Goal: Check status: Check status

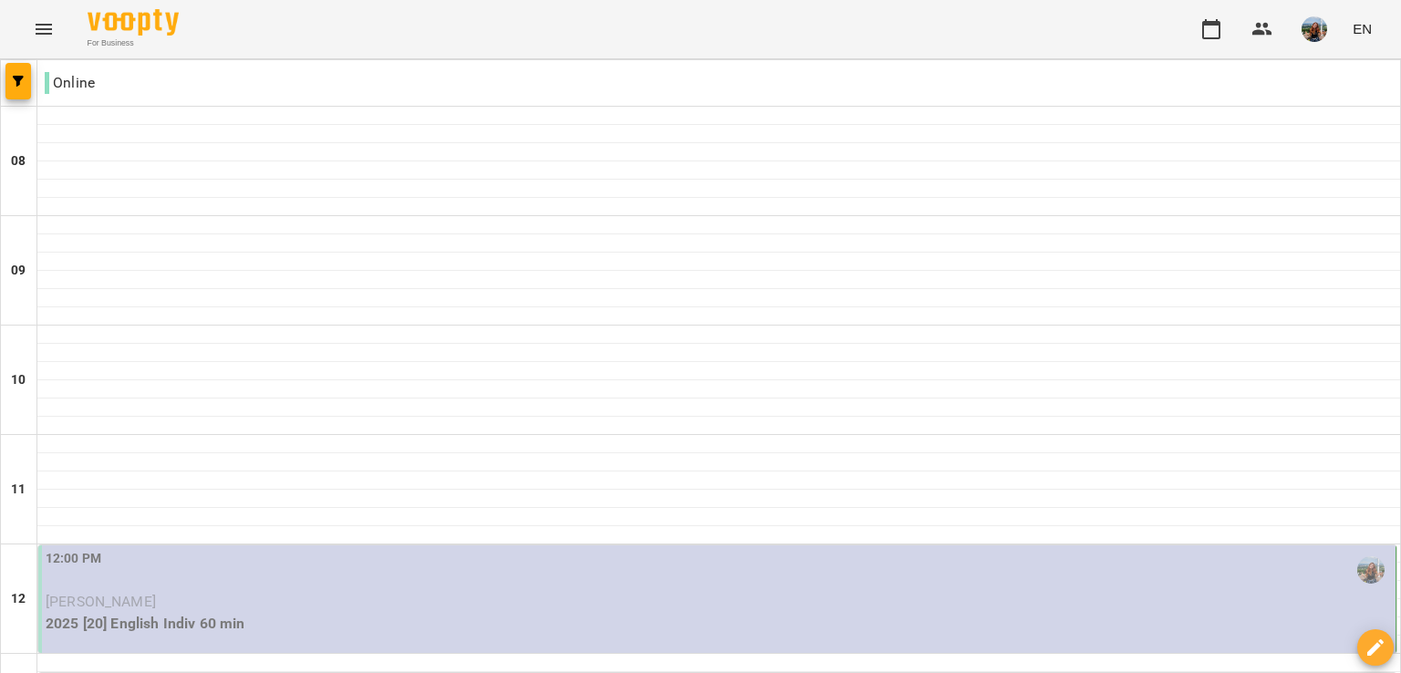
scroll to position [365, 0]
click at [309, 549] on div "12:00 PM" at bounding box center [719, 570] width 1346 height 42
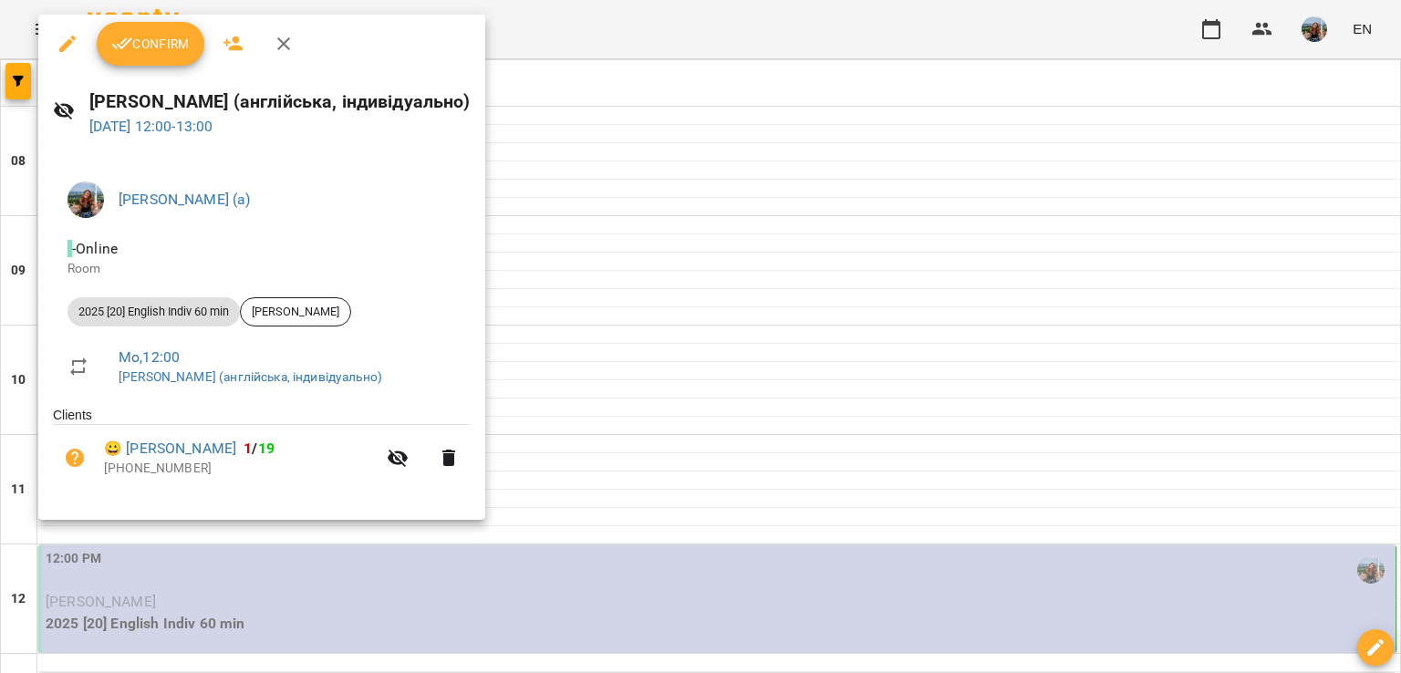
click at [866, 249] on div at bounding box center [700, 336] width 1401 height 673
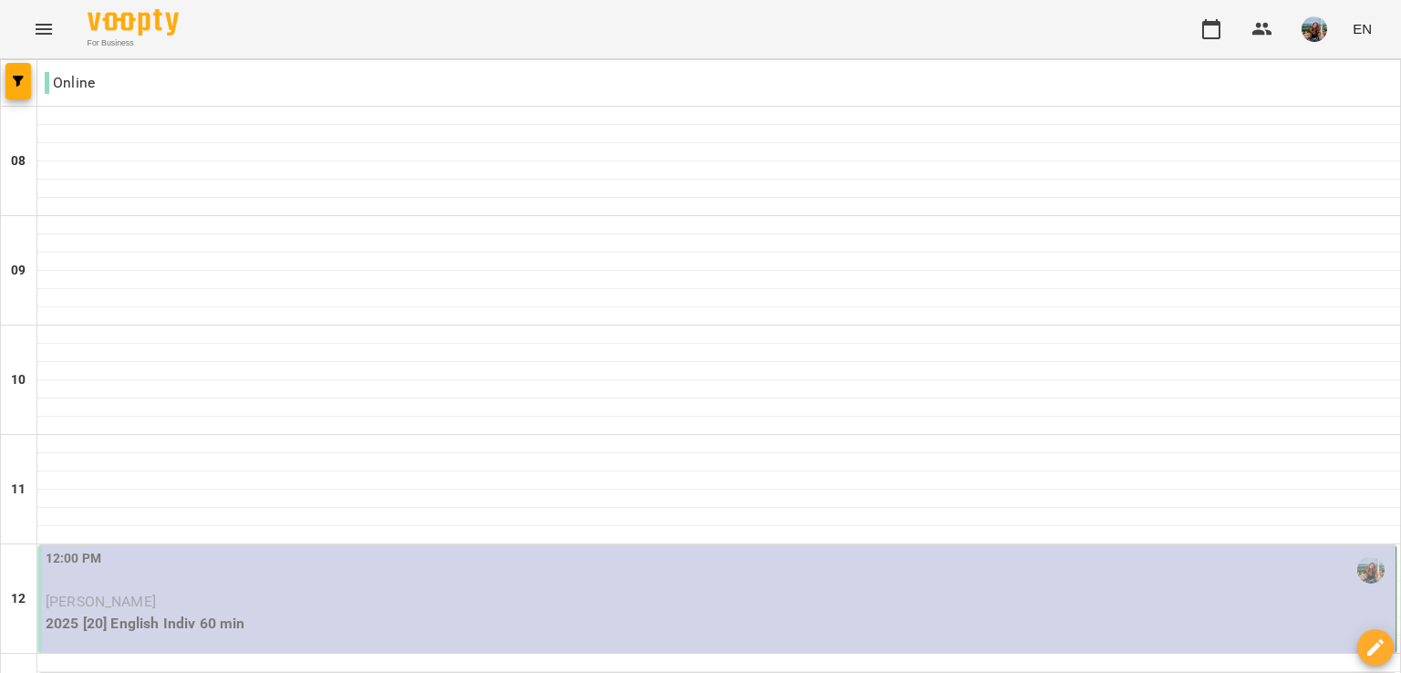
click at [803, 613] on p "2025 [20] English Indiv 60 min" at bounding box center [719, 624] width 1346 height 22
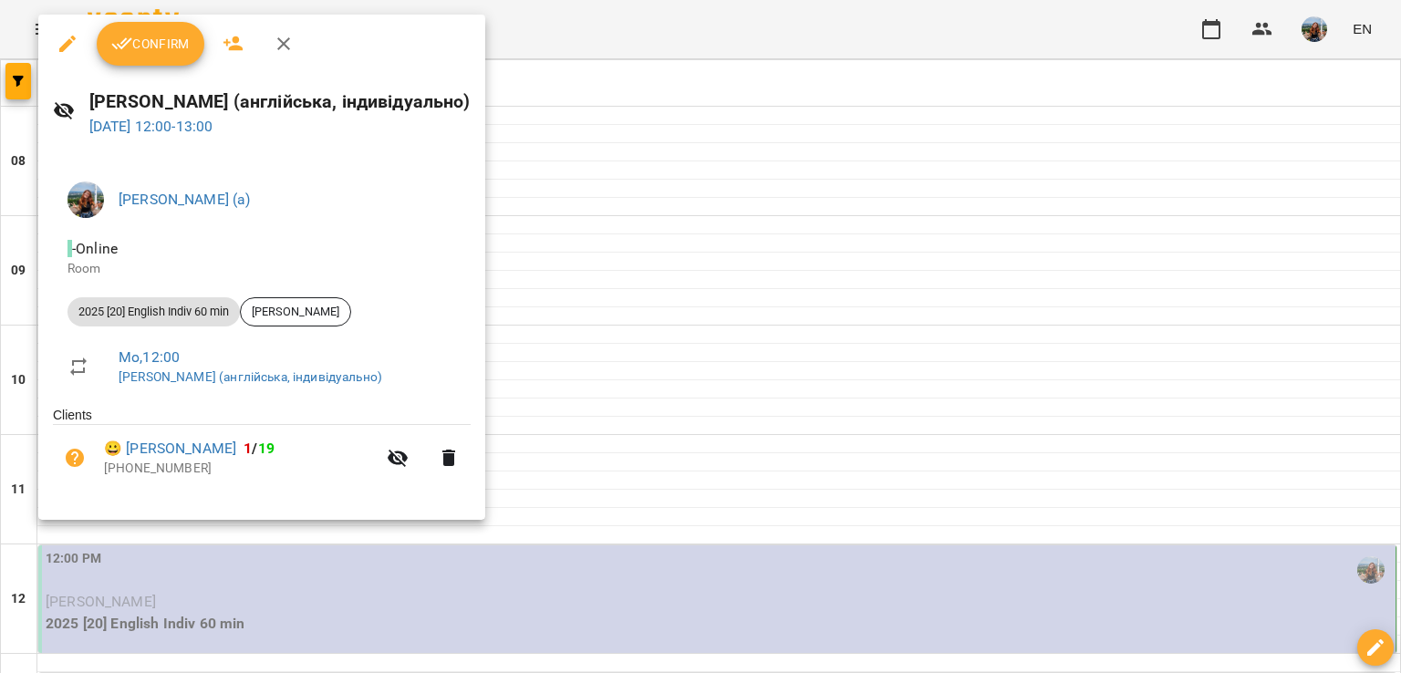
click at [817, 348] on div at bounding box center [700, 336] width 1401 height 673
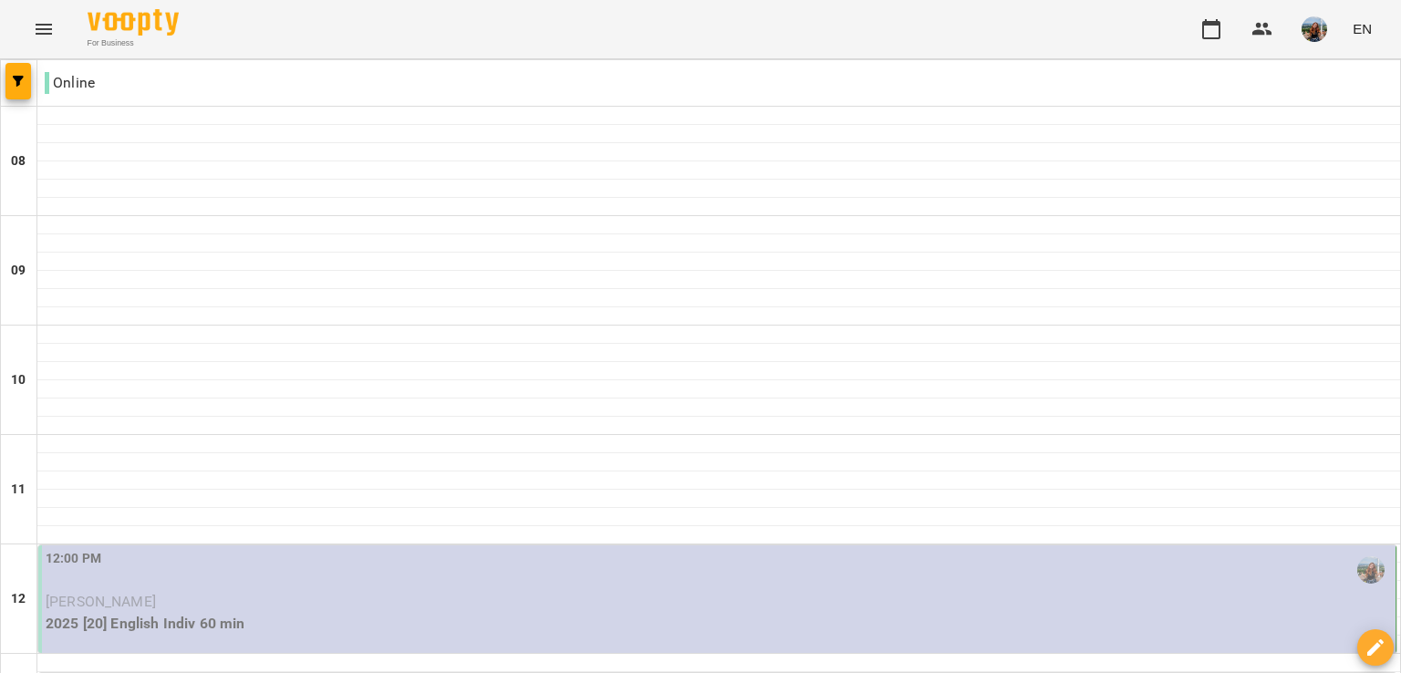
scroll to position [730, 0]
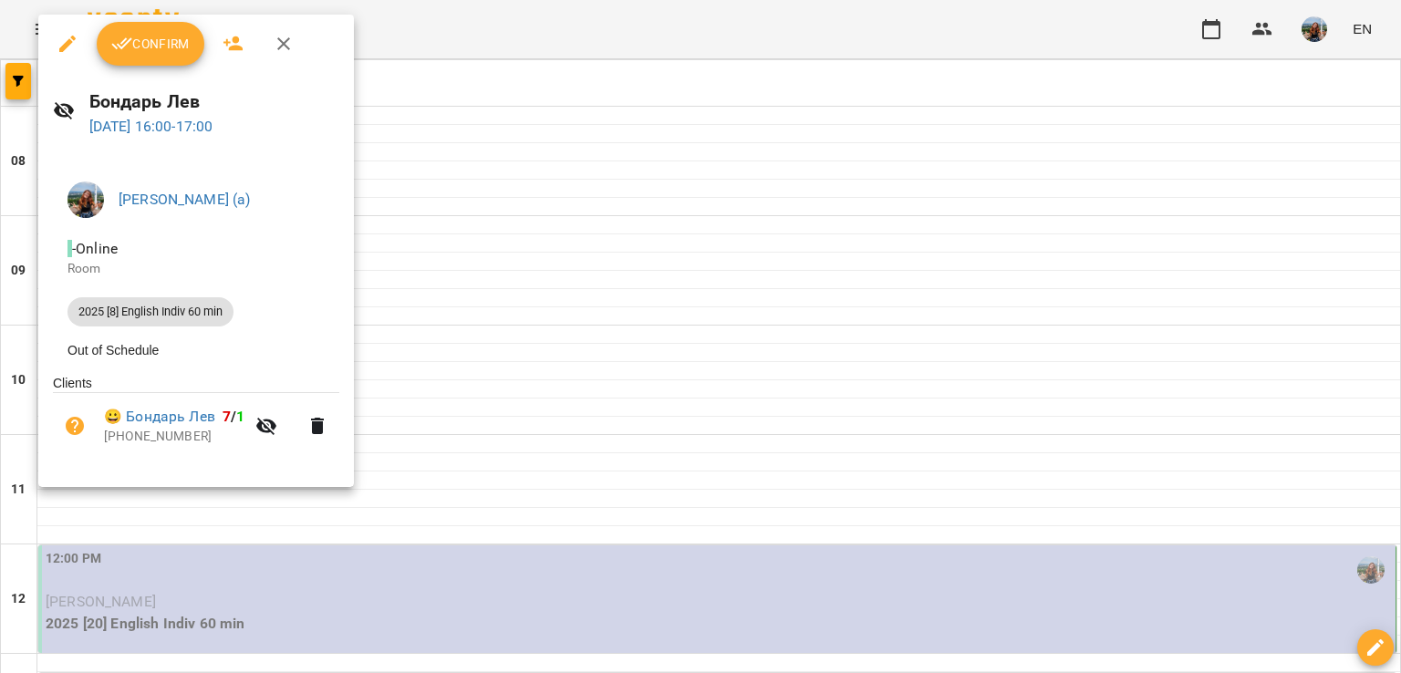
click at [455, 310] on div at bounding box center [700, 336] width 1401 height 673
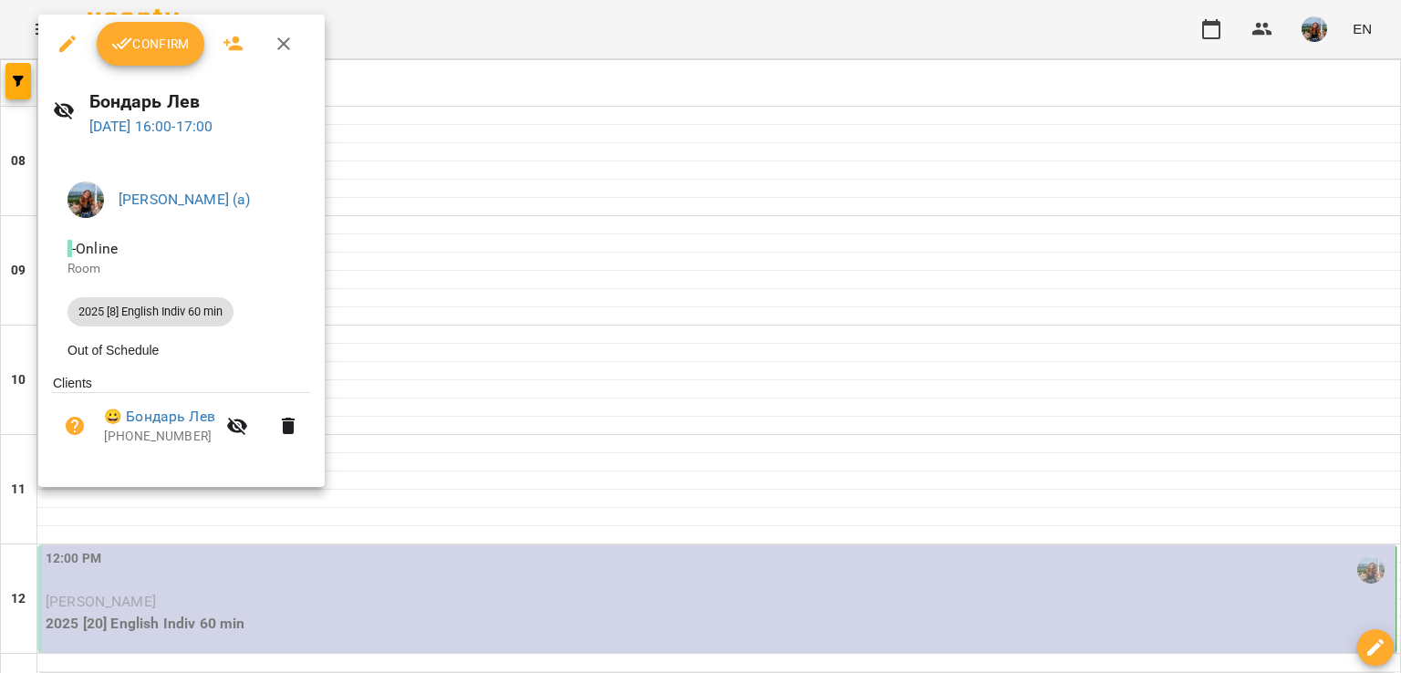
click at [455, 307] on div at bounding box center [700, 336] width 1401 height 673
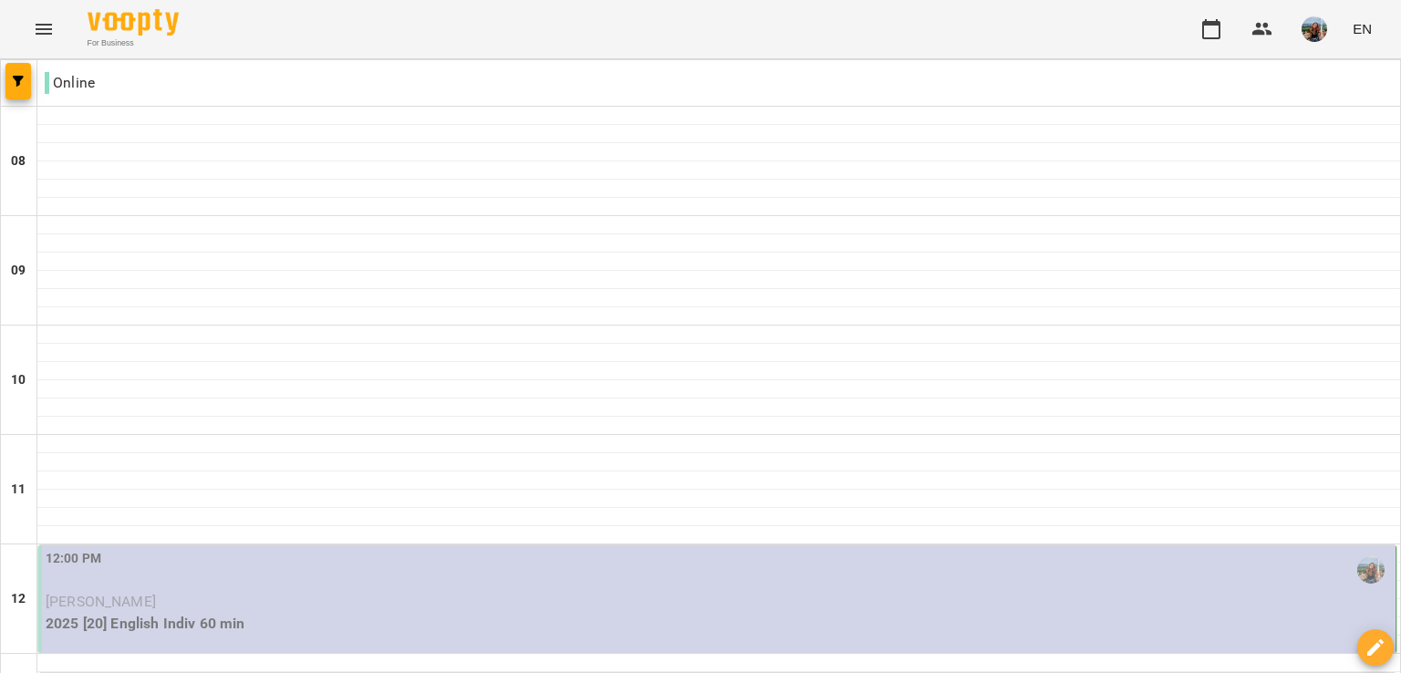
scroll to position [547, 0]
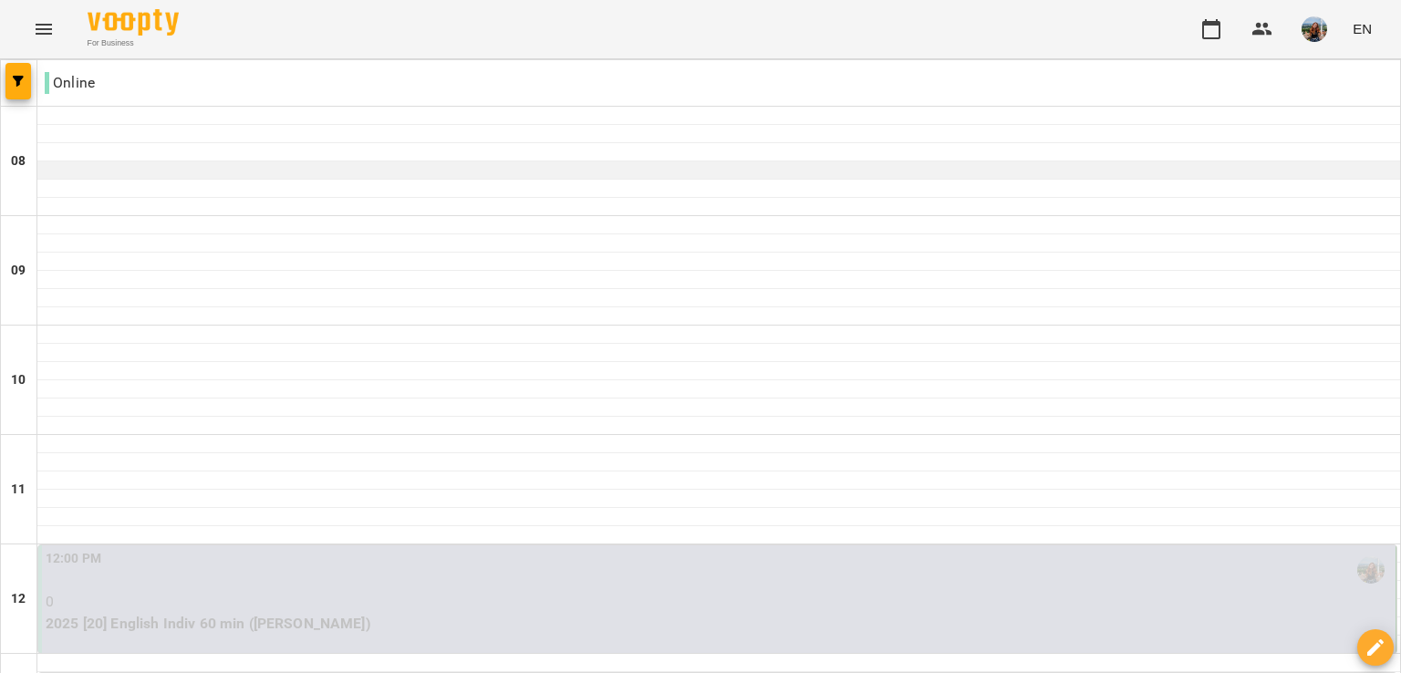
scroll to position [274, 0]
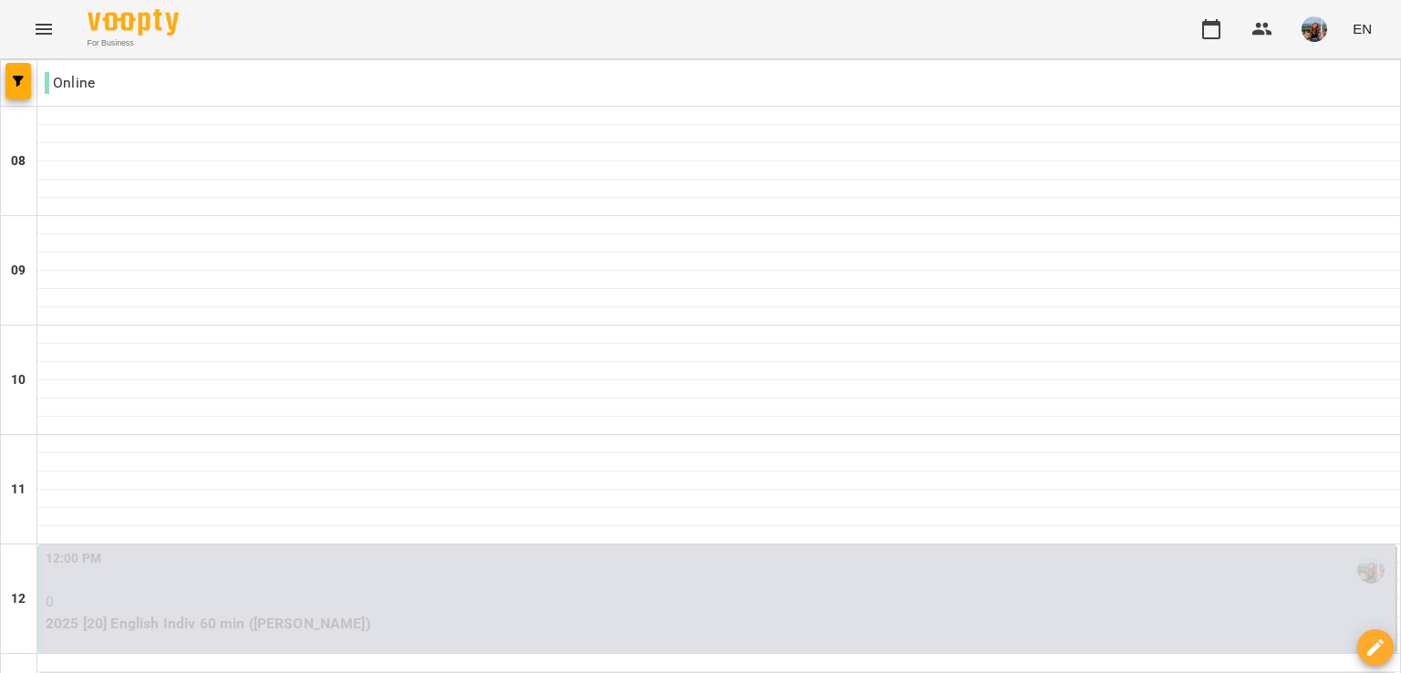
click at [369, 591] on p "0" at bounding box center [719, 602] width 1346 height 22
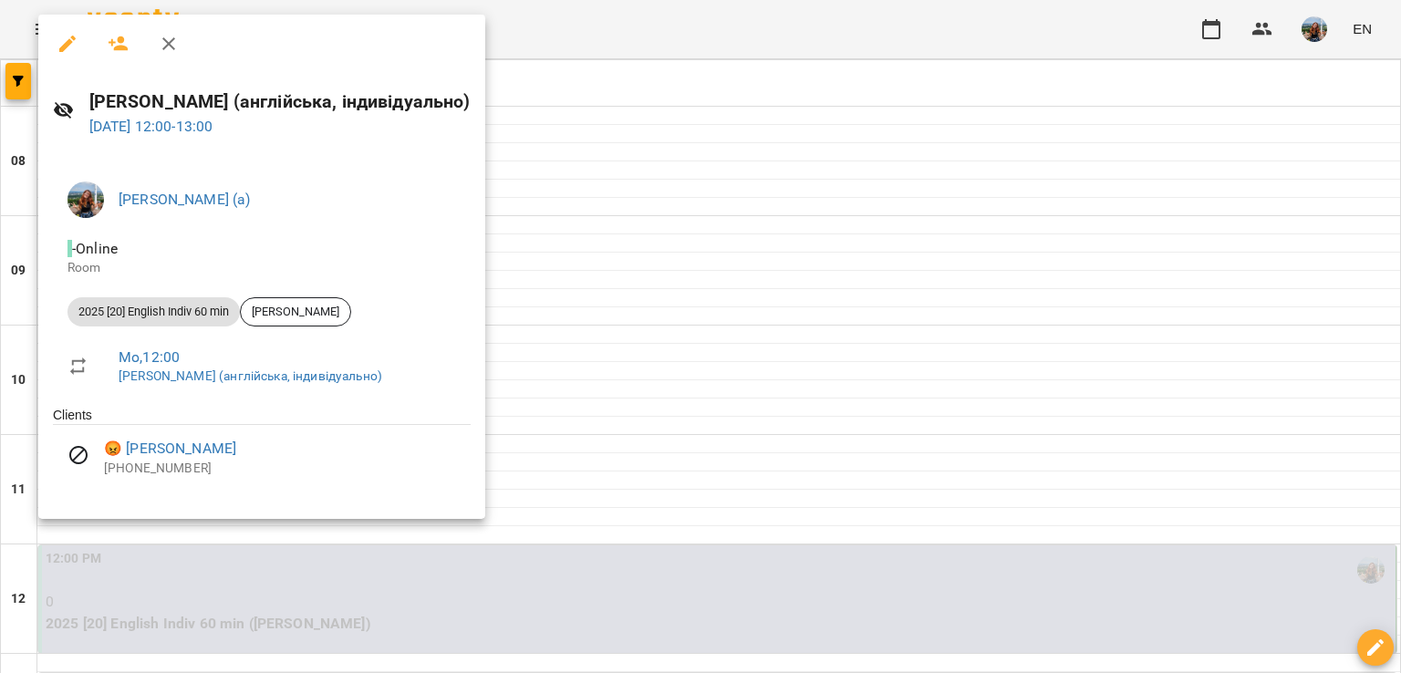
click at [883, 417] on div at bounding box center [700, 336] width 1401 height 673
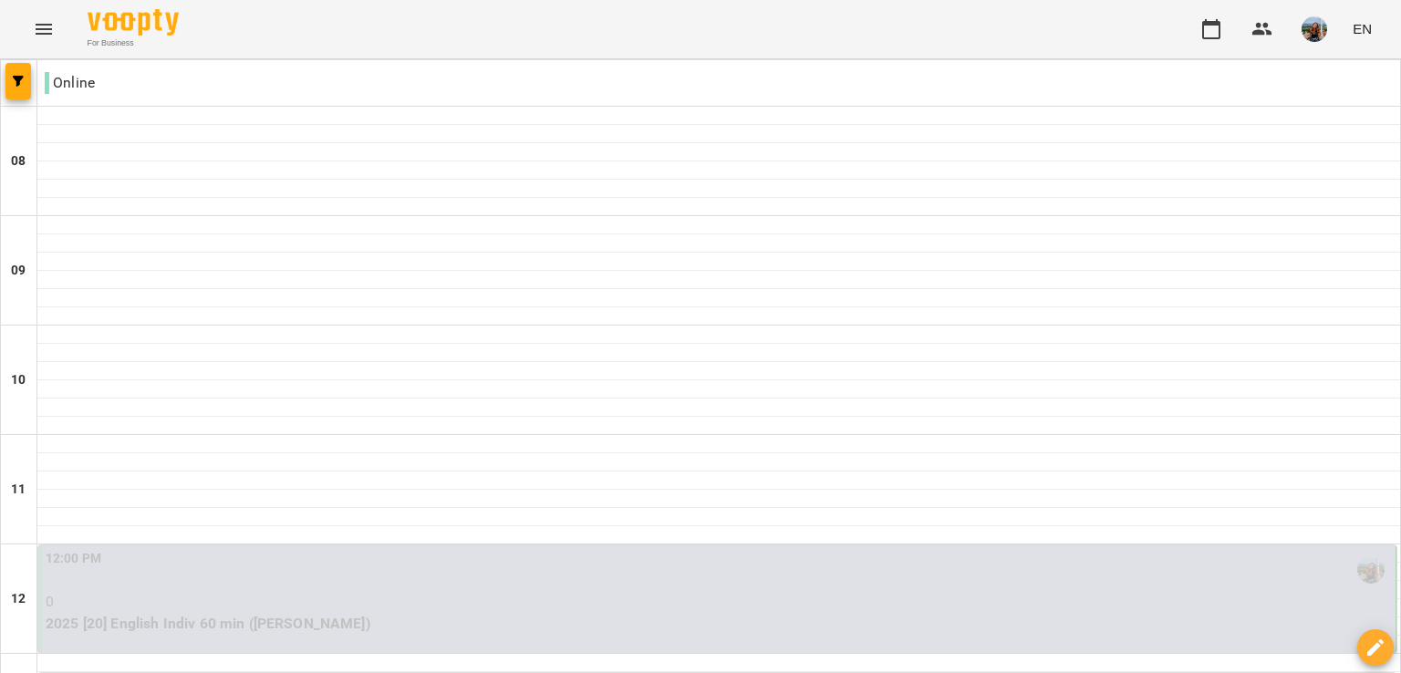
scroll to position [730, 0]
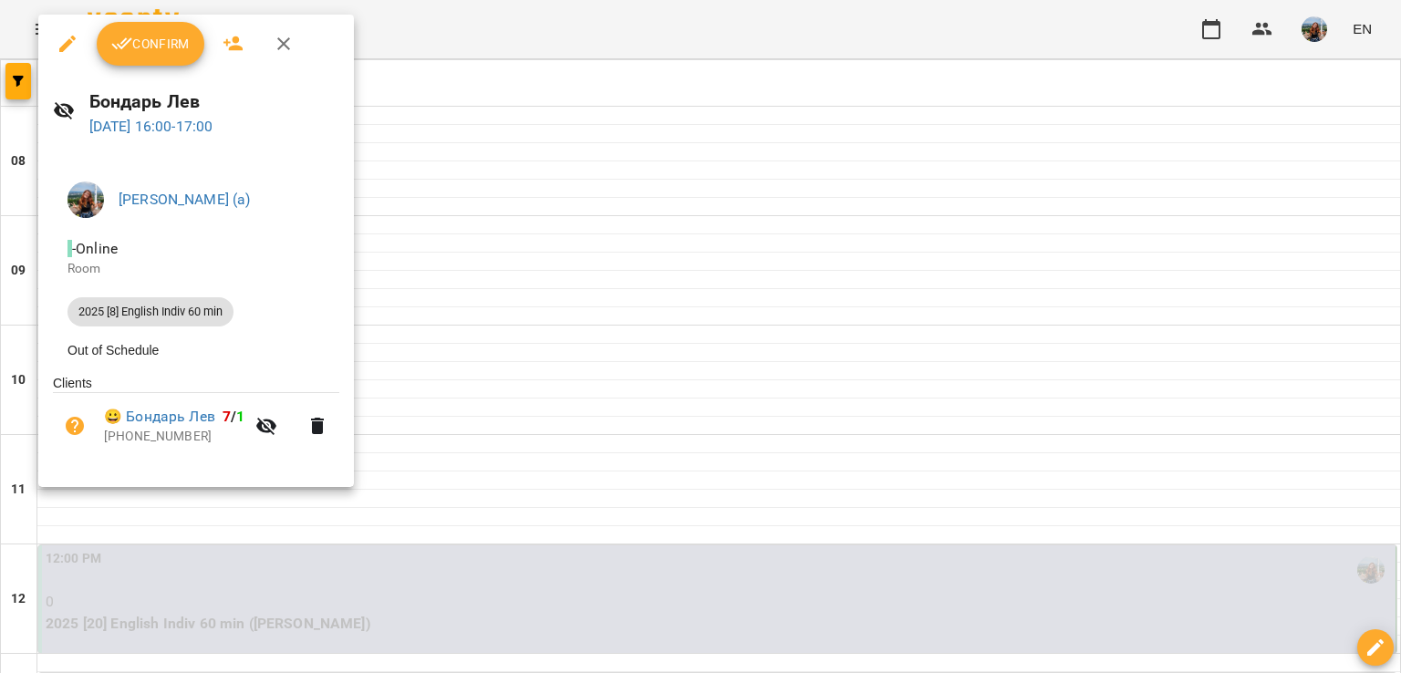
click at [690, 430] on div at bounding box center [700, 336] width 1401 height 673
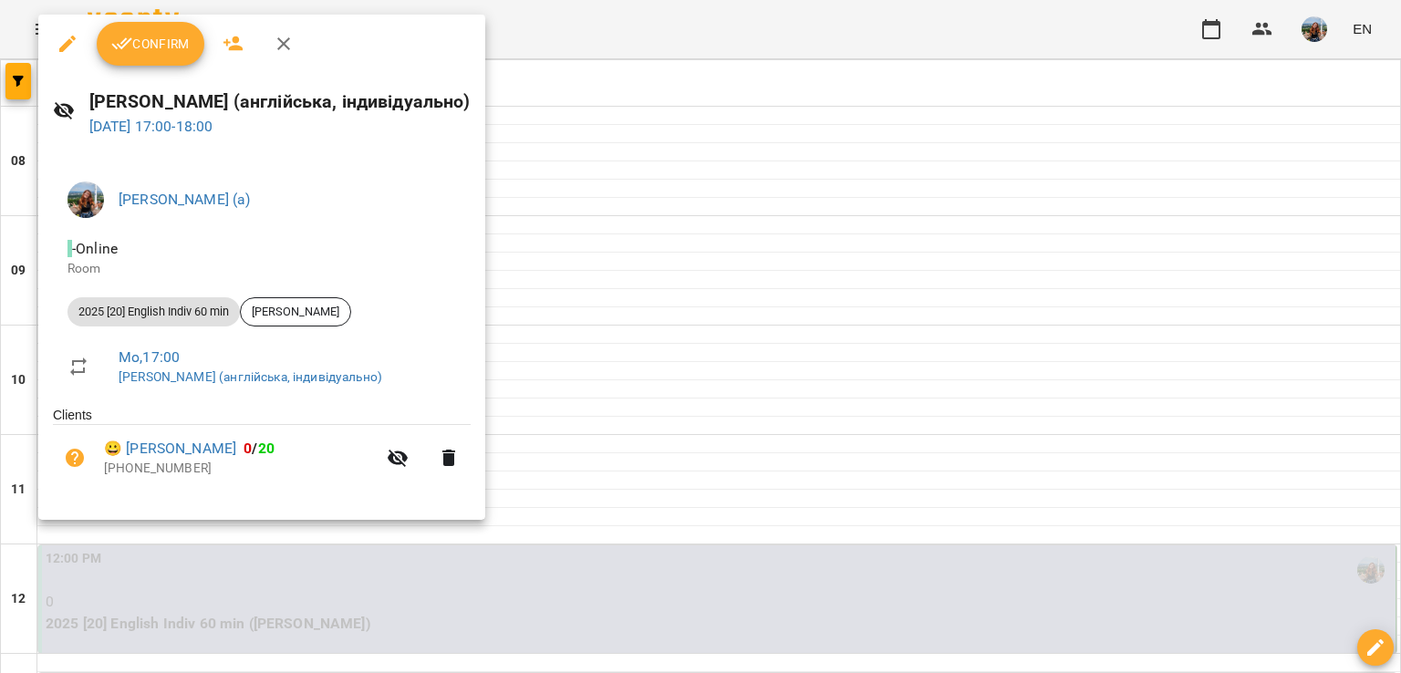
click at [693, 296] on div at bounding box center [700, 336] width 1401 height 673
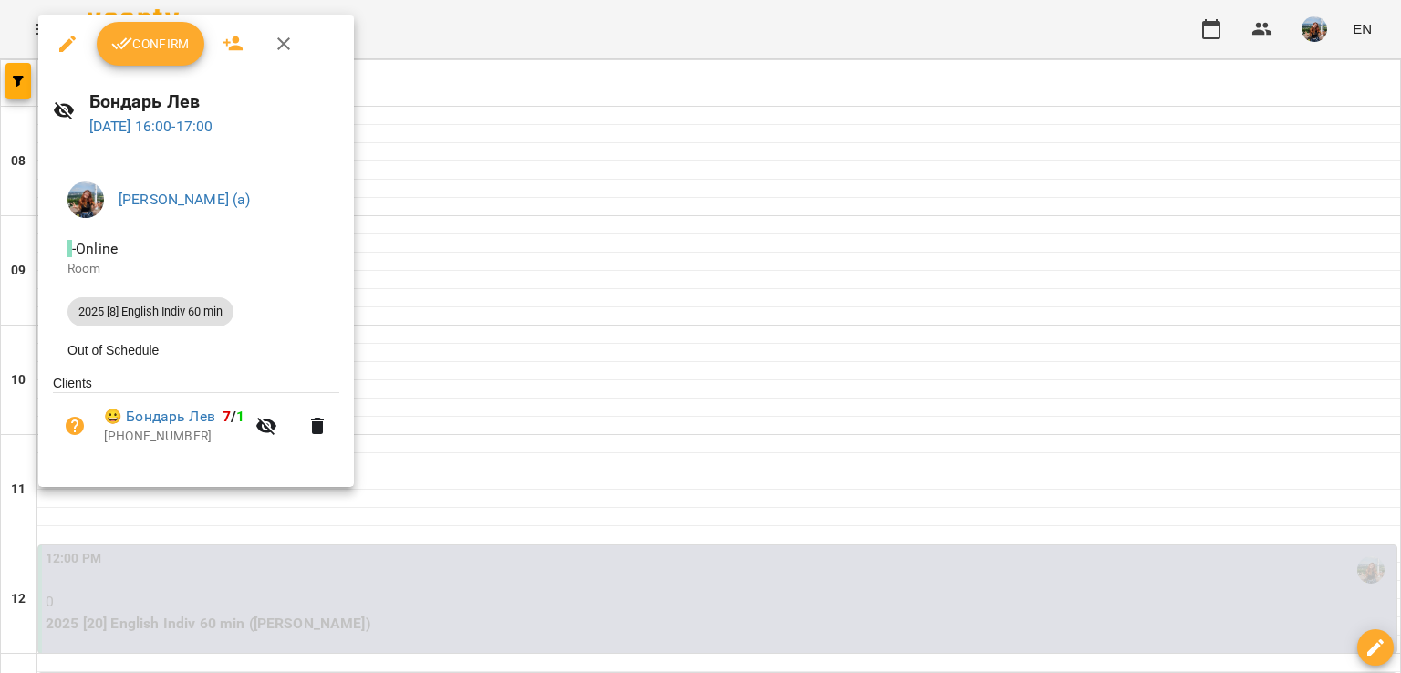
click at [693, 296] on div at bounding box center [700, 336] width 1401 height 673
